Goal: Information Seeking & Learning: Learn about a topic

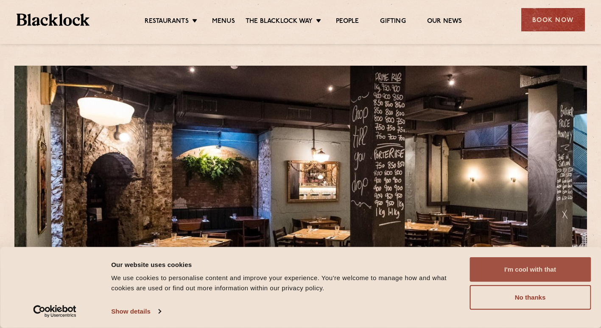
click at [542, 271] on button "I'm cool with that" at bounding box center [529, 269] width 121 height 25
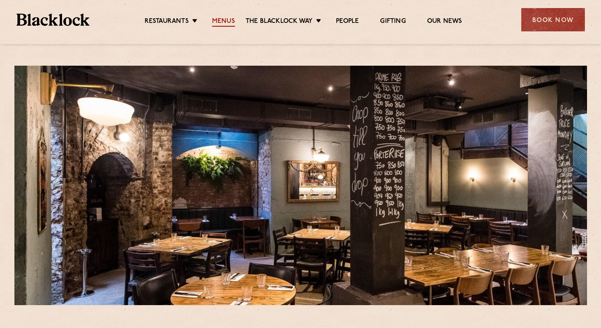
click at [231, 24] on link "Menus" at bounding box center [223, 21] width 23 height 9
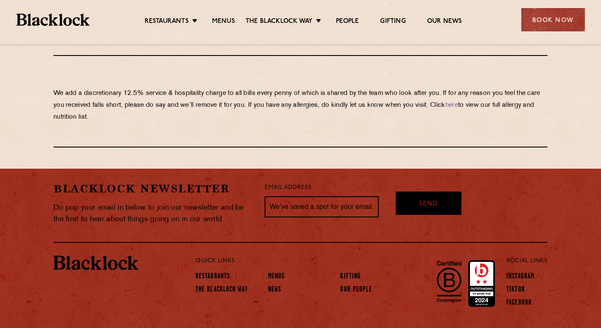
scroll to position [1499, 0]
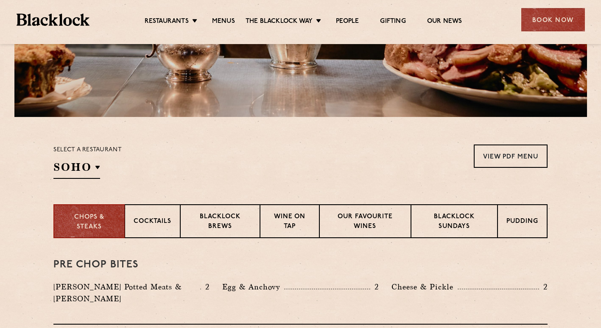
scroll to position [270, 0]
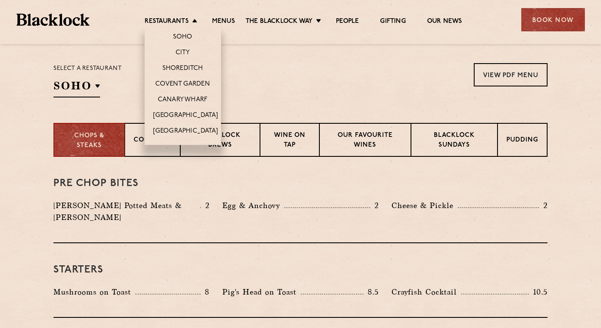
drag, startPoint x: 185, startPoint y: 53, endPoint x: 194, endPoint y: 59, distance: 10.1
click at [185, 53] on link "City" at bounding box center [183, 53] width 14 height 9
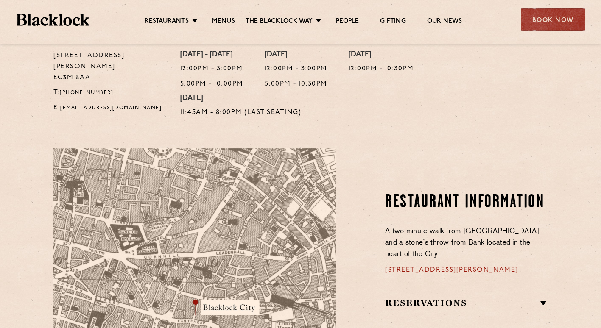
scroll to position [382, 0]
